Goal: Task Accomplishment & Management: Use online tool/utility

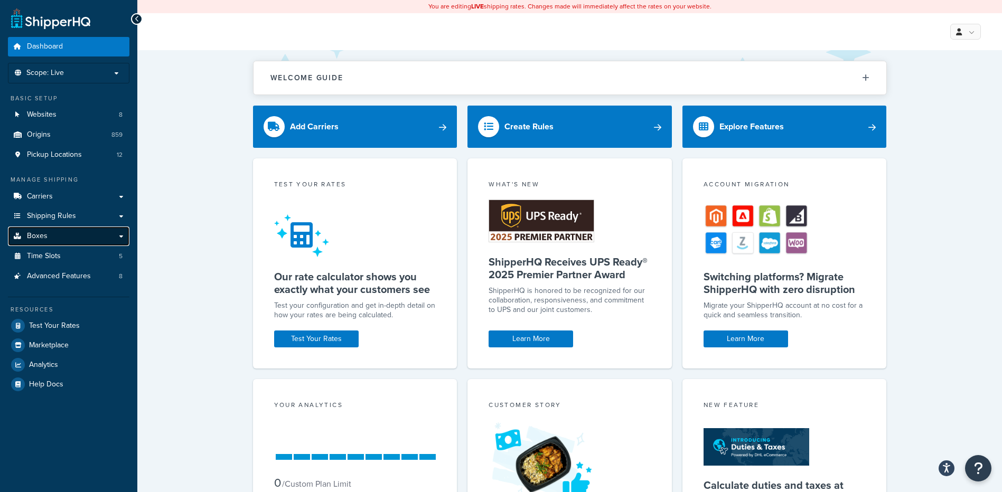
click at [108, 232] on link "Boxes" at bounding box center [69, 237] width 122 height 20
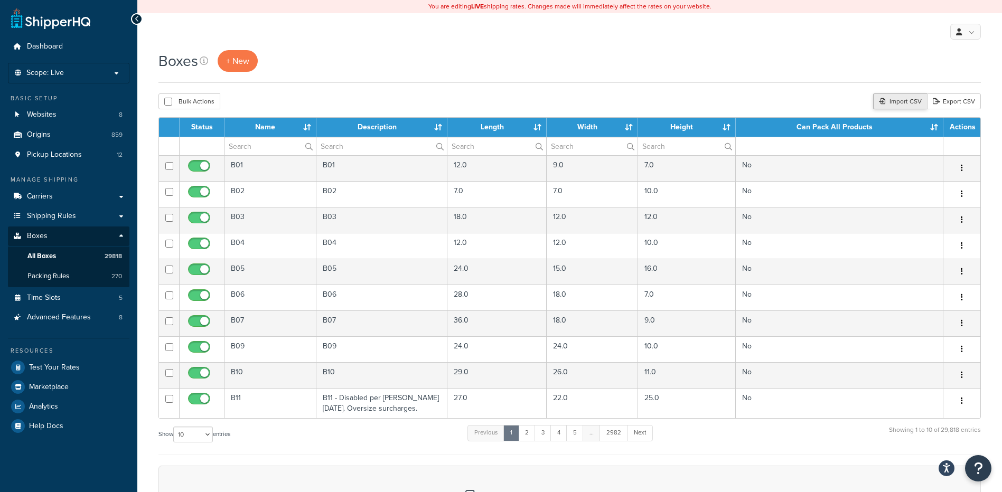
click at [915, 101] on div "Import CSV" at bounding box center [900, 102] width 54 height 16
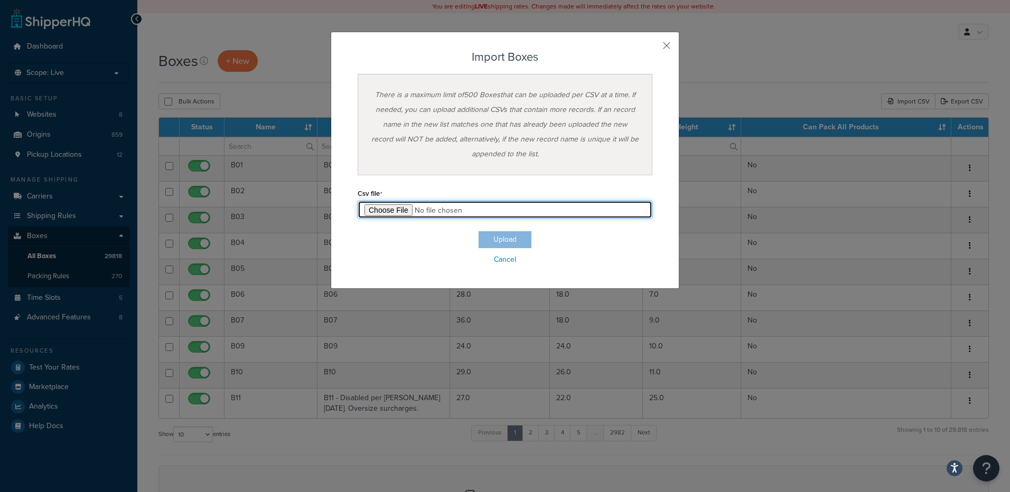
click at [388, 215] on input "file" at bounding box center [505, 210] width 295 height 18
type input "C:\fakepath\08_20_2025_box_dims.csv"
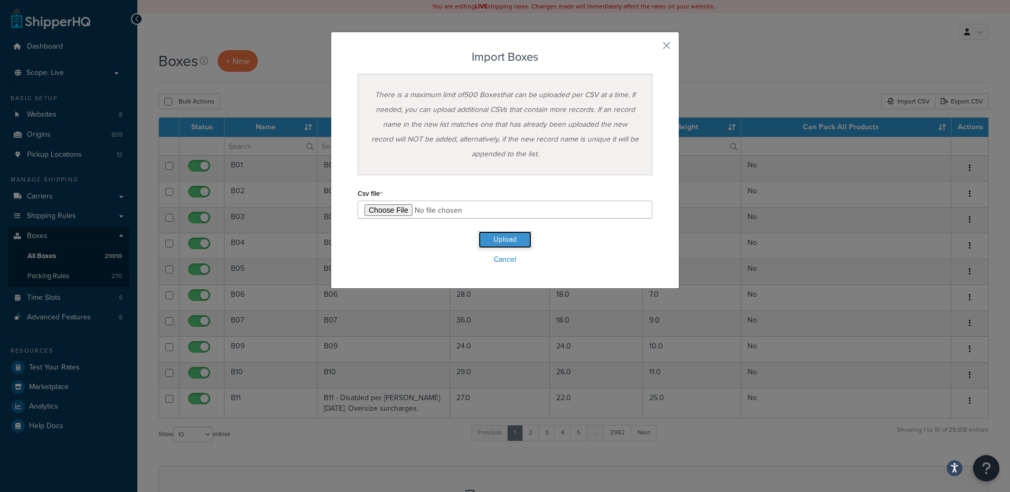
click at [491, 246] on button "Upload" at bounding box center [505, 239] width 53 height 17
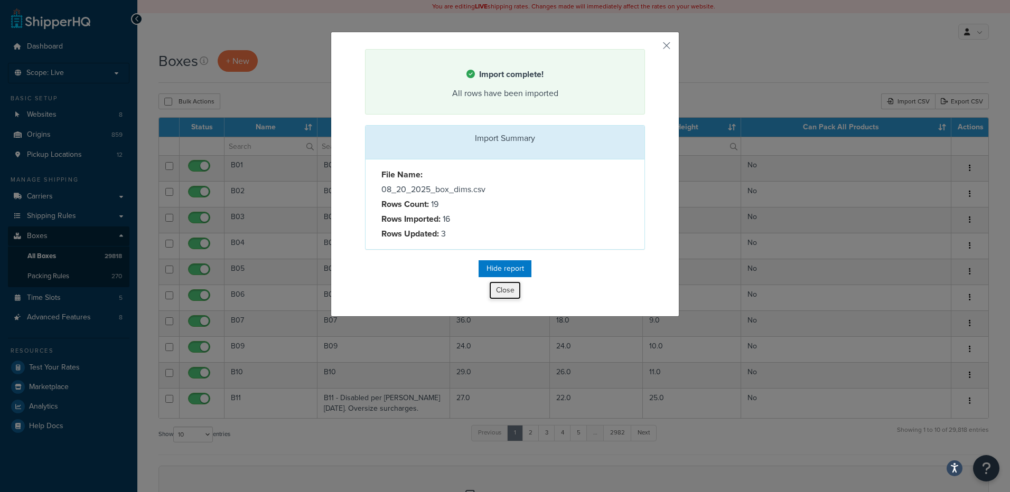
click at [504, 295] on button "Close" at bounding box center [505, 291] width 32 height 18
